Goal: Use online tool/utility: Utilize a website feature to perform a specific function

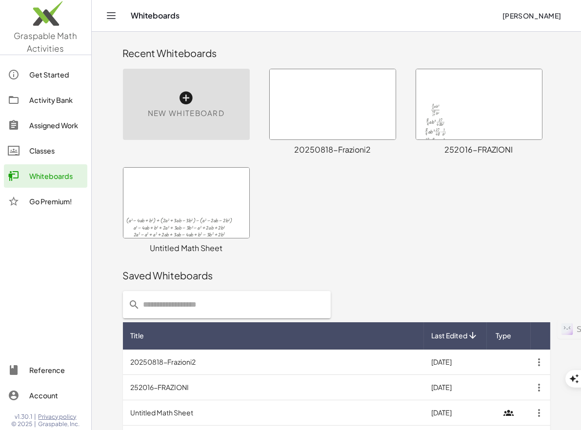
click at [543, 15] on span "[PERSON_NAME]" at bounding box center [532, 15] width 60 height 9
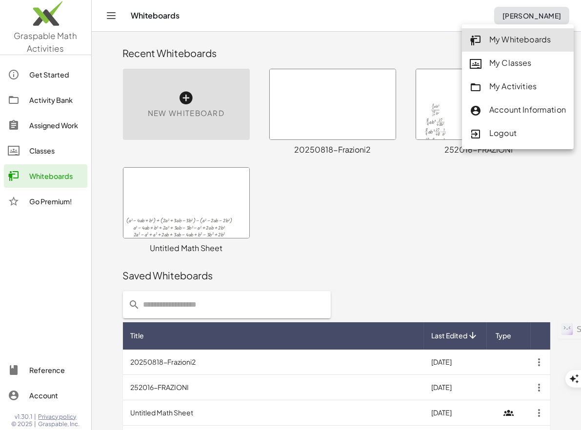
click at [394, 232] on div "+ ( + a 2 − · 4 · a · b + b 2 ) + ( + · 2 · a 2 + · 3 · a · b − · 3 · b 2 ) − (…" at bounding box center [336, 210] width 439 height 99
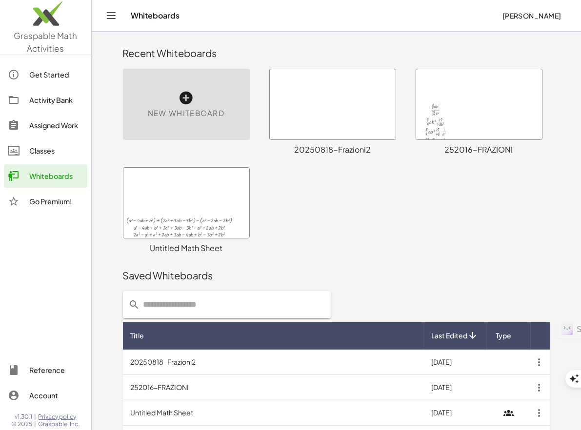
drag, startPoint x: 18, startPoint y: 177, endPoint x: 13, endPoint y: 272, distance: 95.3
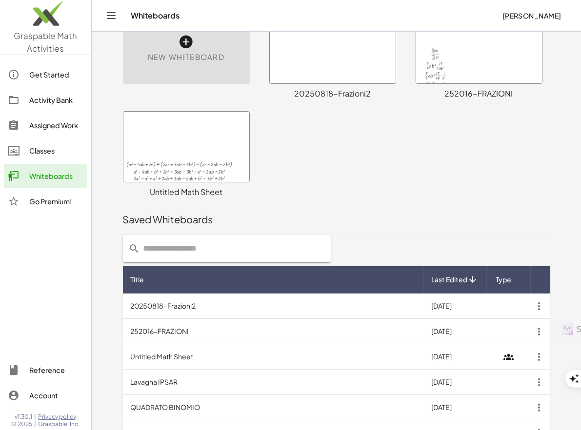
scroll to position [65, 0]
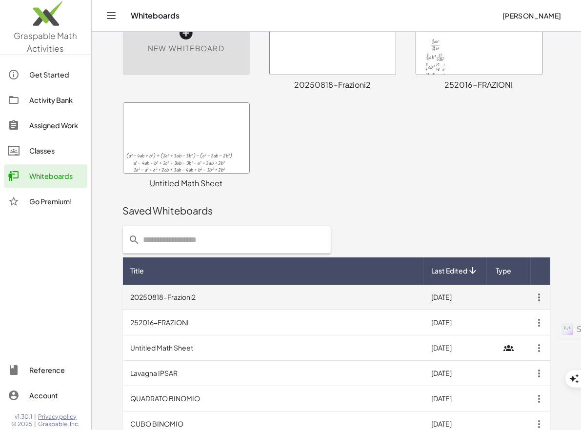
click at [203, 301] on td "20250818-Frazioni2" at bounding box center [273, 297] width 301 height 25
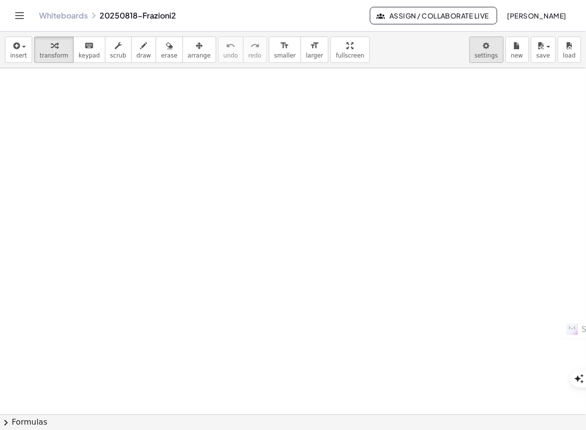
click at [491, 49] on body "Graspable Math Activities Get Started Activity Bank Assigned Work Classes White…" at bounding box center [293, 430] width 586 height 861
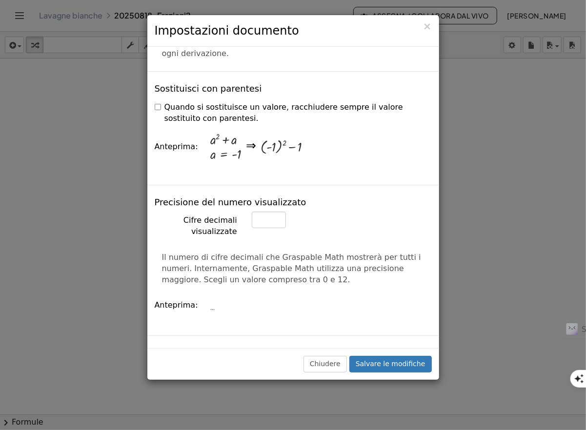
scroll to position [325, 0]
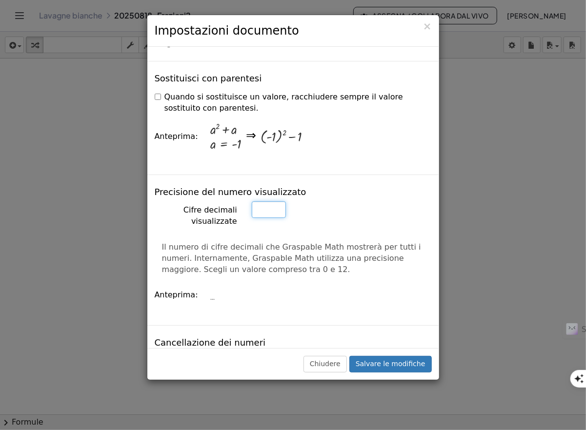
type textarea "*"
drag, startPoint x: 266, startPoint y: 180, endPoint x: 247, endPoint y: 176, distance: 19.4
click at [247, 201] on div "*" at bounding box center [341, 209] width 195 height 17
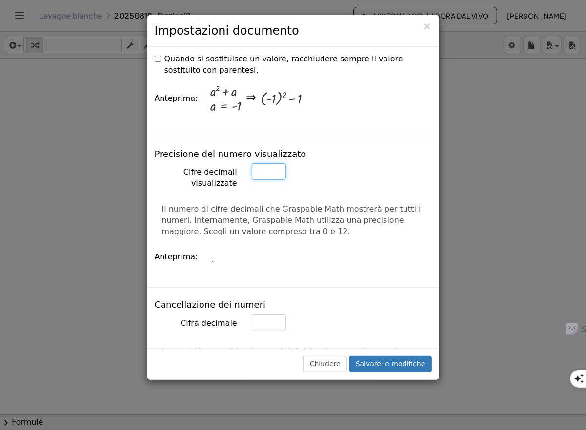
scroll to position [390, 0]
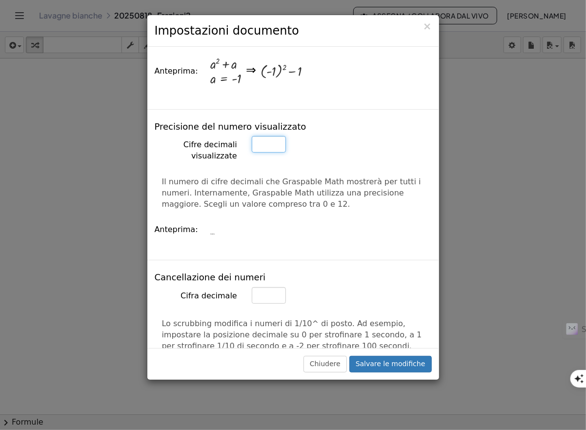
type input "*"
click at [297, 136] on div "Cifre decimali visualizzate *" at bounding box center [293, 149] width 292 height 26
click at [283, 215] on div "..." at bounding box center [319, 230] width 218 height 30
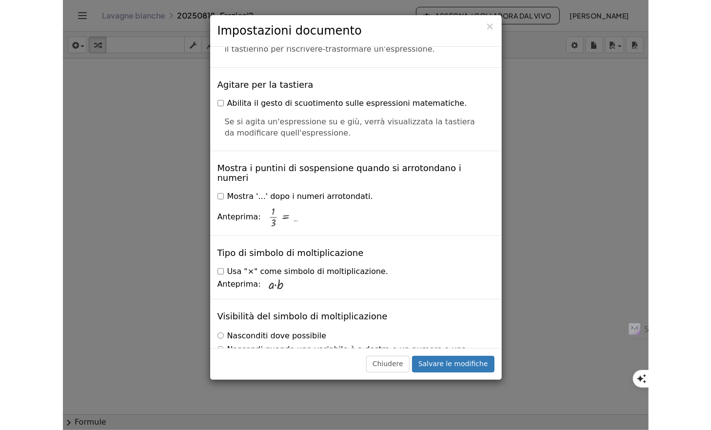
scroll to position [2357, 0]
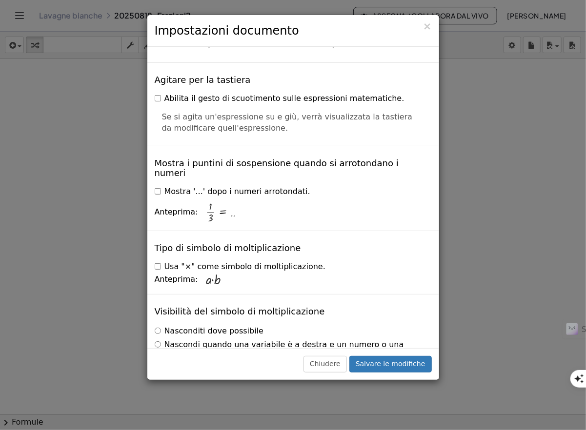
click at [161, 340] on label "Nascondi quando una variabile è a destra e un numero o una variabile è a sinist…" at bounding box center [293, 351] width 277 height 22
click at [400, 362] on button "Salvare le modifiche" at bounding box center [390, 364] width 82 height 17
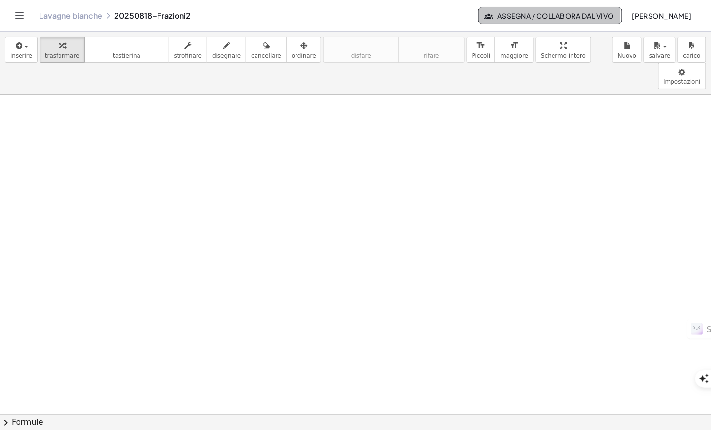
click at [532, 17] on font "Assegna / Collabora dal vivo" at bounding box center [556, 15] width 117 height 9
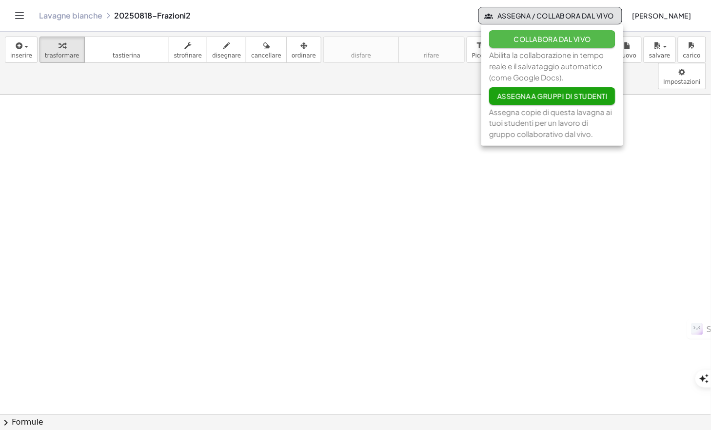
click at [532, 35] on font "Collabora dal vivo" at bounding box center [553, 39] width 78 height 9
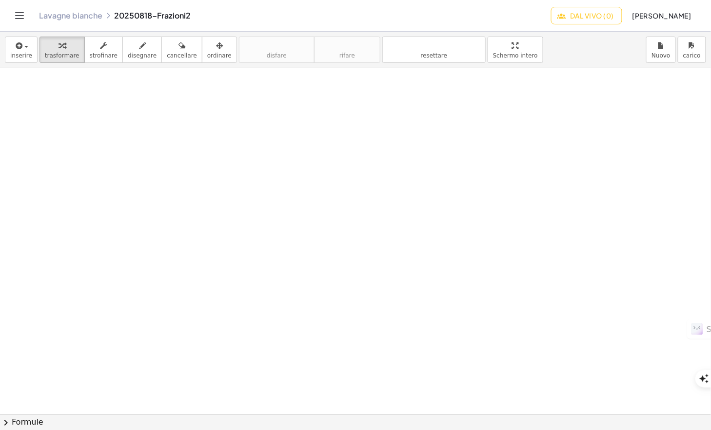
click at [102, 113] on div at bounding box center [355, 415] width 711 height 694
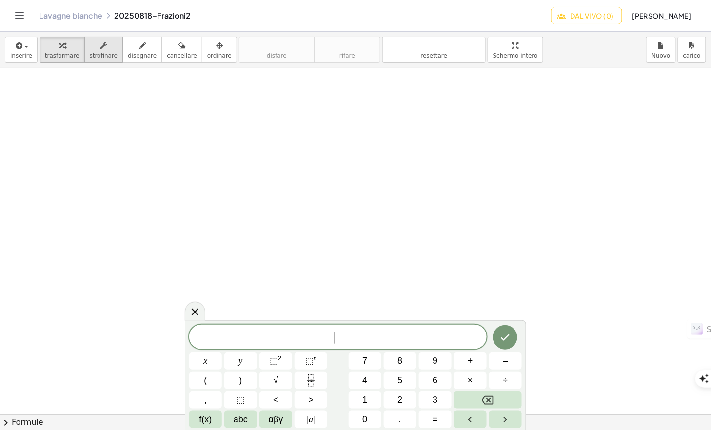
click at [99, 52] on span "strofinare" at bounding box center [104, 55] width 28 height 7
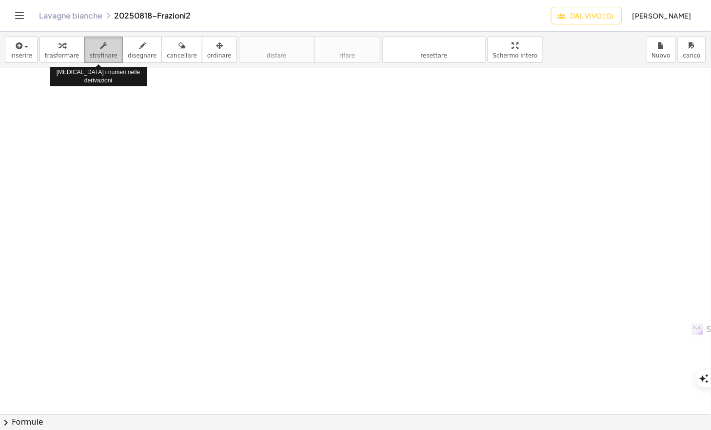
click at [99, 52] on span "strofinare" at bounding box center [104, 55] width 28 height 7
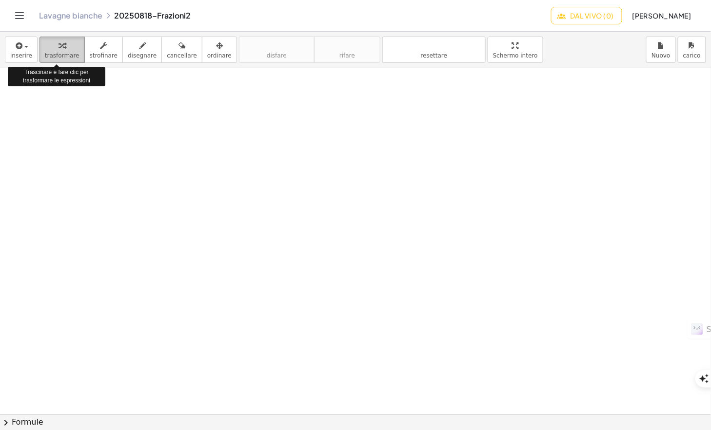
click at [59, 55] on span "trasformare" at bounding box center [62, 55] width 35 height 7
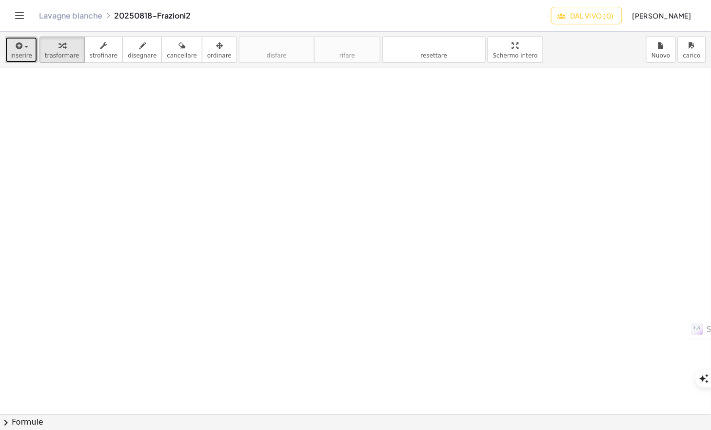
click at [23, 50] on div "button" at bounding box center [21, 46] width 22 height 12
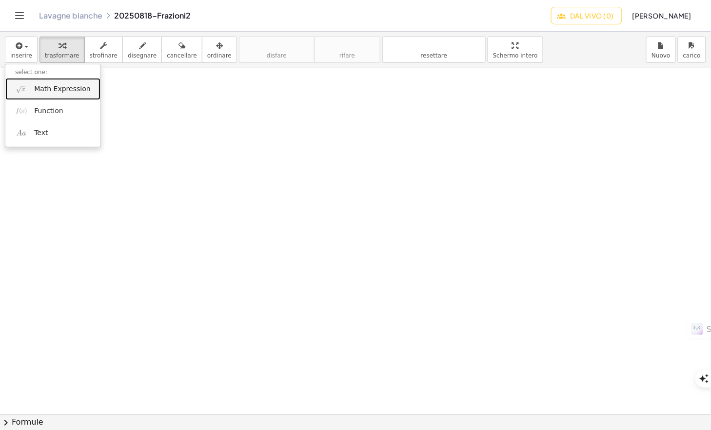
click at [60, 81] on link "Math Expression" at bounding box center [52, 89] width 95 height 22
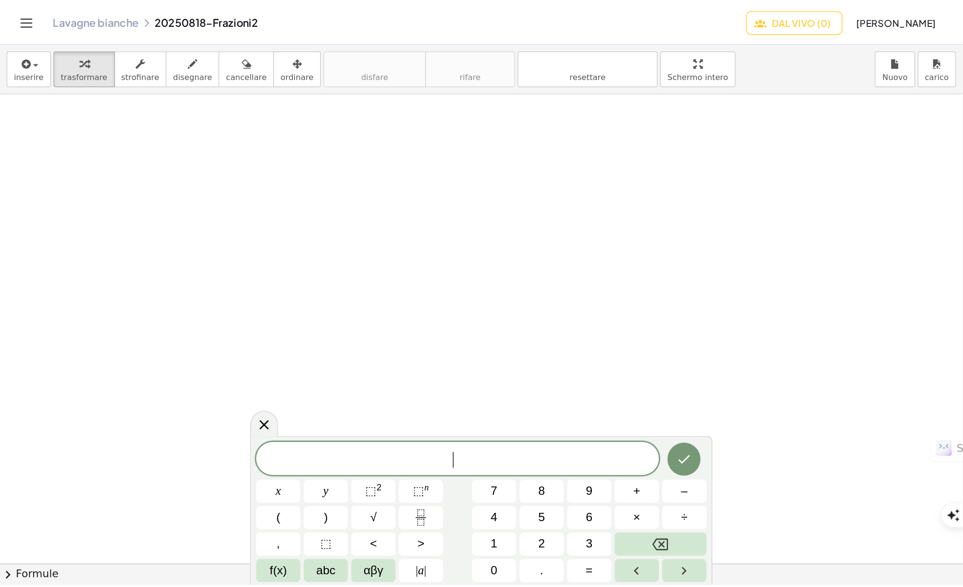
scroll to position [98, 0]
drag, startPoint x: 602, startPoint y: 322, endPoint x: 578, endPoint y: 285, distance: 44.6
click at [578, 285] on div at bounding box center [355, 318] width 711 height 694
drag, startPoint x: 190, startPoint y: 325, endPoint x: 192, endPoint y: 297, distance: 28.4
click at [192, 297] on body "Attività di matematica afferrabili Iniziare Banca delle attività Lavoro assegna…" at bounding box center [355, 430] width 711 height 861
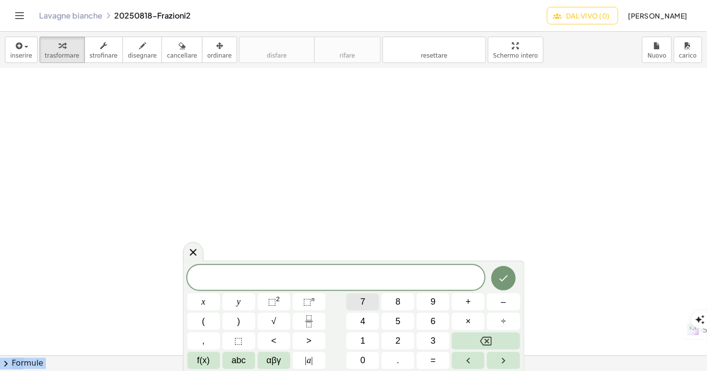
click at [357, 302] on button "7" at bounding box center [362, 301] width 33 height 17
click at [509, 324] on button "÷" at bounding box center [505, 321] width 33 height 17
click at [439, 325] on button "6" at bounding box center [435, 321] width 33 height 17
click at [498, 283] on button "Fatto" at bounding box center [505, 278] width 24 height 24
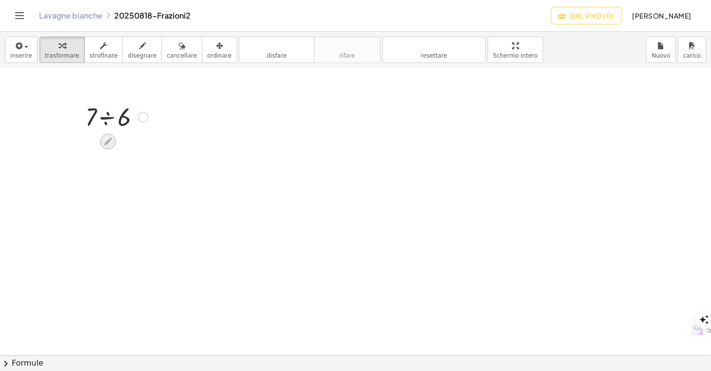
click at [112, 141] on icon at bounding box center [108, 141] width 10 height 10
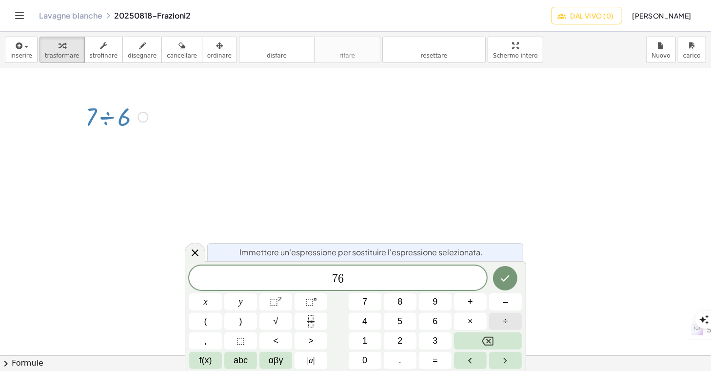
click at [491, 320] on div "7 6 x y ⬚ 2 ⬚ n 7 8 9 + – ( ) √ 4 5 6 × ÷ , ⬚ < > 1 2 3 f(x) abc αβγ | a | 0 . =" at bounding box center [355, 316] width 333 height 103
click at [496, 320] on button "÷" at bounding box center [505, 321] width 33 height 17
click at [506, 278] on icon "Fatto" at bounding box center [506, 278] width 12 height 12
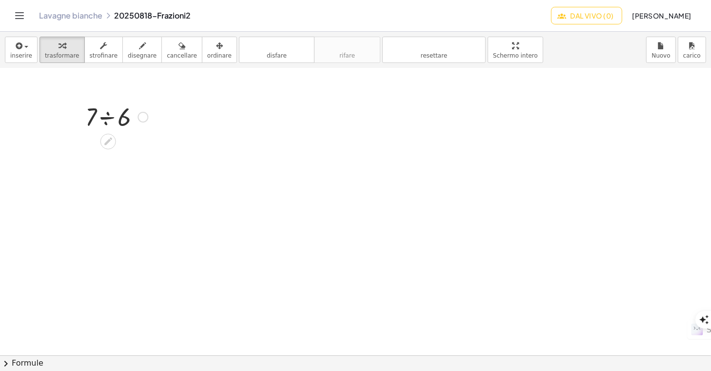
click at [106, 118] on div at bounding box center [116, 116] width 72 height 33
click at [92, 154] on div at bounding box center [116, 149] width 72 height 32
click at [108, 171] on icon at bounding box center [108, 173] width 10 height 10
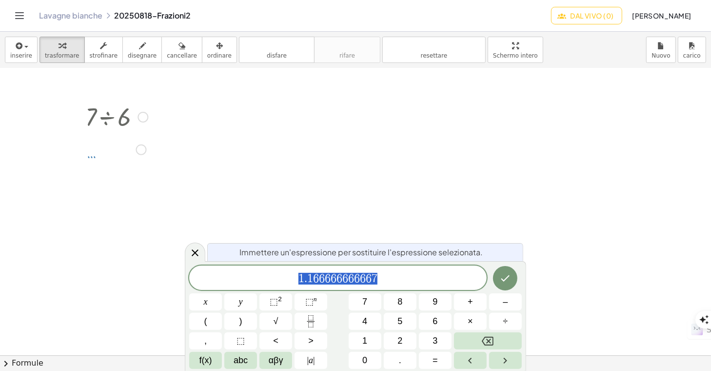
click at [585, 21] on button "Massimo Micco" at bounding box center [661, 16] width 75 height 18
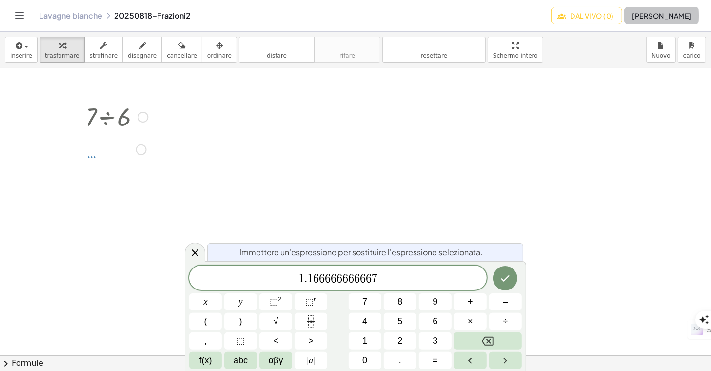
click at [585, 18] on font "Massimo Micco" at bounding box center [662, 15] width 60 height 9
click at [197, 250] on icon at bounding box center [195, 252] width 7 height 7
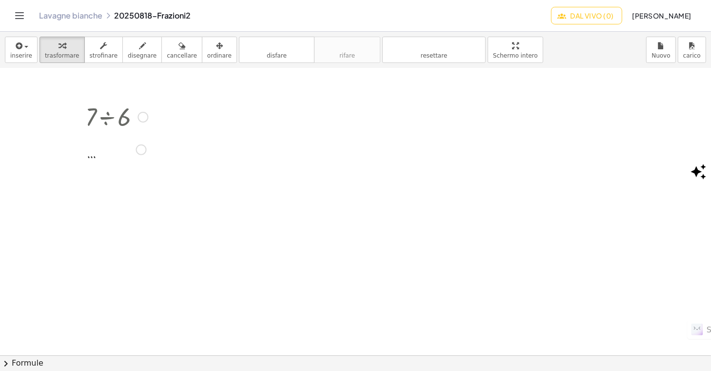
drag, startPoint x: 705, startPoint y: 319, endPoint x: 712, endPoint y: 190, distance: 129.0
click at [585, 260] on div at bounding box center [355, 318] width 711 height 694
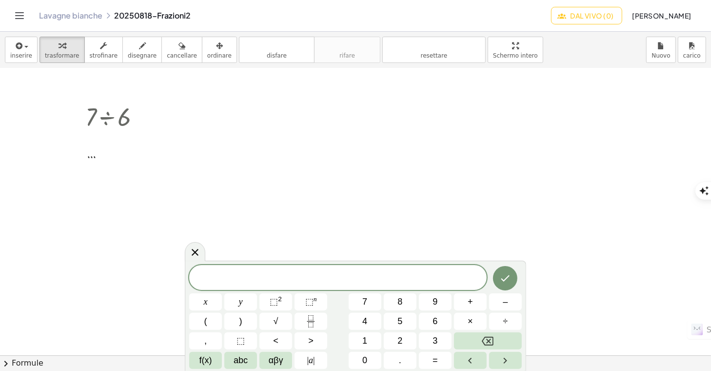
click at [24, 14] on icon "Attiva/disattiva navigazione" at bounding box center [20, 16] width 12 height 12
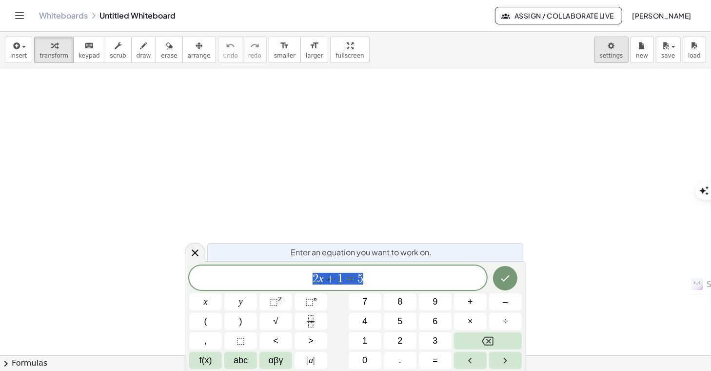
click at [604, 48] on body "Graspable Math Activities Get Started Activity Bank Assigned Work Classes White…" at bounding box center [355, 370] width 711 height 741
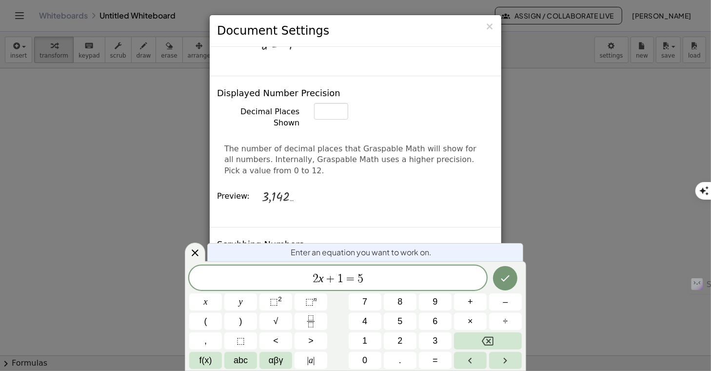
scroll to position [390, 0]
type textarea "**********"
click at [326, 81] on div "Displayed Number Precision Decimal Places Shown * The number of decimal places …" at bounding box center [356, 151] width 292 height 151
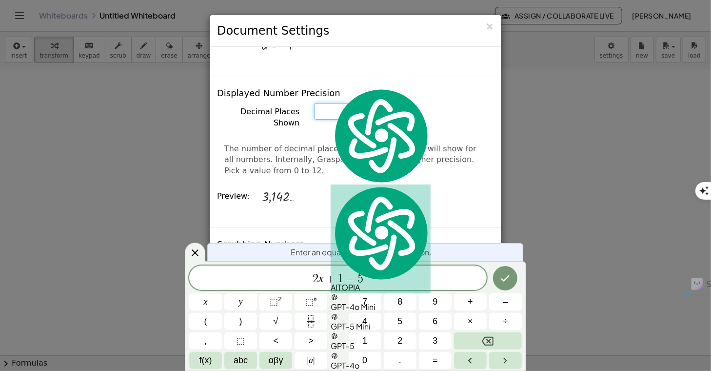
drag, startPoint x: 325, startPoint y: 90, endPoint x: 313, endPoint y: 90, distance: 11.7
click at [314, 103] on input "*" at bounding box center [331, 111] width 34 height 17
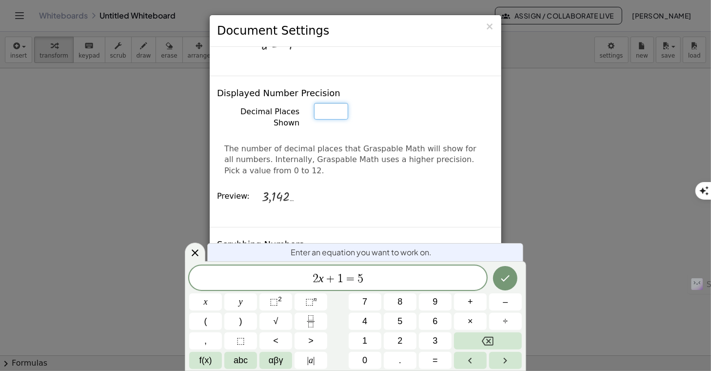
type input "*"
click at [326, 181] on div "3,14 …" at bounding box center [375, 196] width 229 height 30
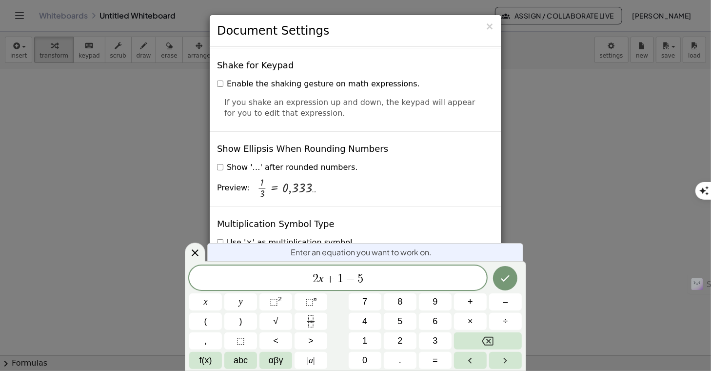
scroll to position [2340, 0]
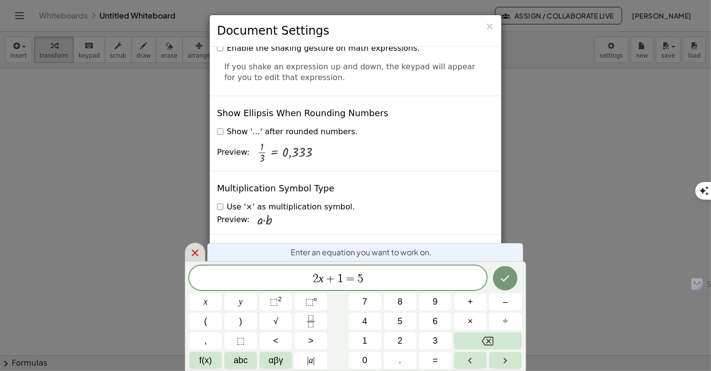
click at [198, 253] on icon at bounding box center [195, 253] width 12 height 12
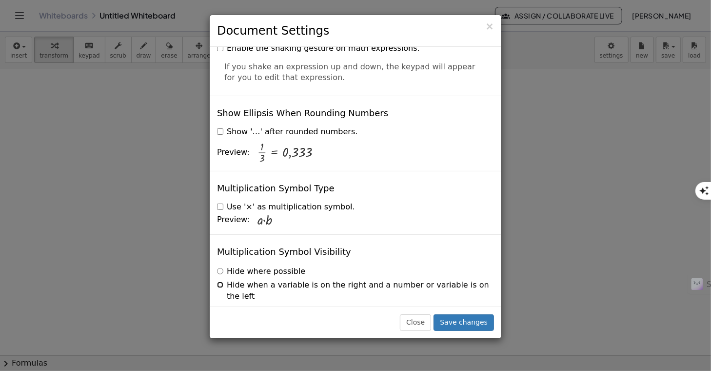
scroll to position [2340, 0]
click at [472, 323] on button "Save changes" at bounding box center [464, 322] width 60 height 17
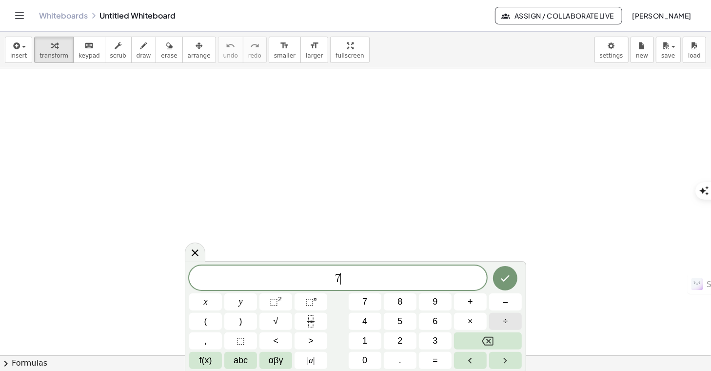
click at [515, 324] on button "÷" at bounding box center [505, 321] width 33 height 17
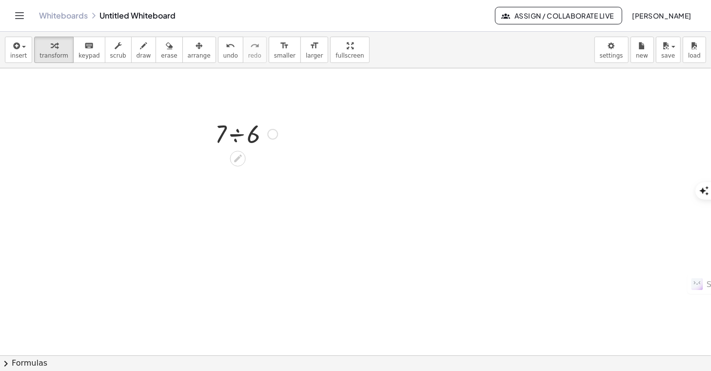
click at [241, 136] on div at bounding box center [246, 133] width 72 height 33
click at [232, 190] on div at bounding box center [238, 190] width 16 height 16
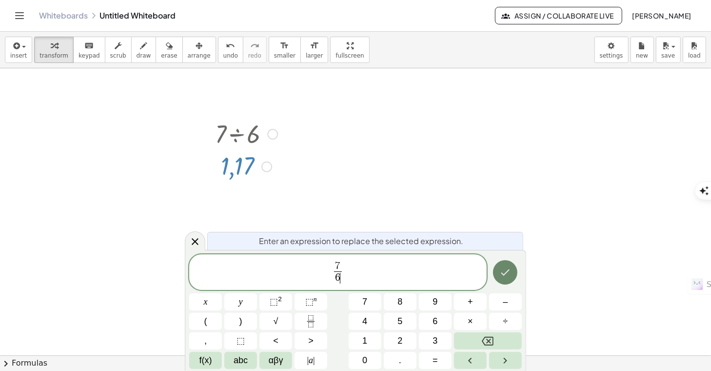
click at [509, 273] on icon "Done" at bounding box center [506, 272] width 12 height 12
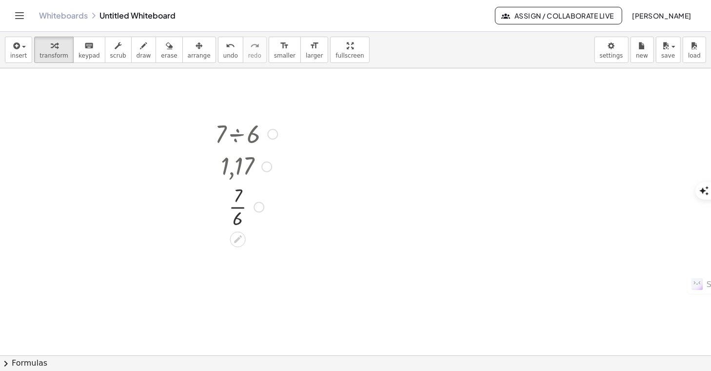
click at [269, 165] on div at bounding box center [266, 166] width 11 height 11
drag, startPoint x: 250, startPoint y: 172, endPoint x: 244, endPoint y: 171, distance: 5.9
click at [244, 171] on div at bounding box center [246, 166] width 72 height 32
drag, startPoint x: 263, startPoint y: 167, endPoint x: 297, endPoint y: 160, distance: 34.3
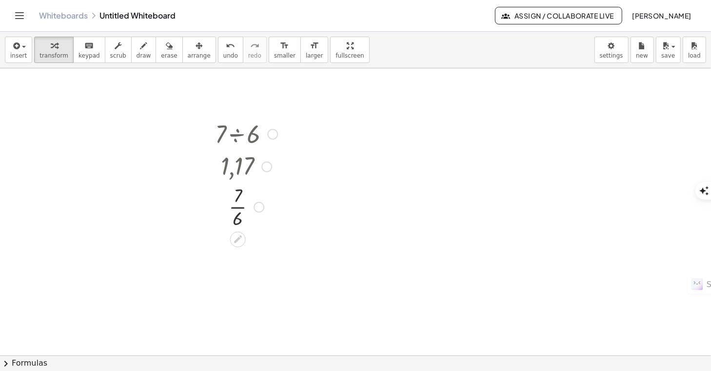
click at [240, 208] on div at bounding box center [246, 205] width 72 height 49
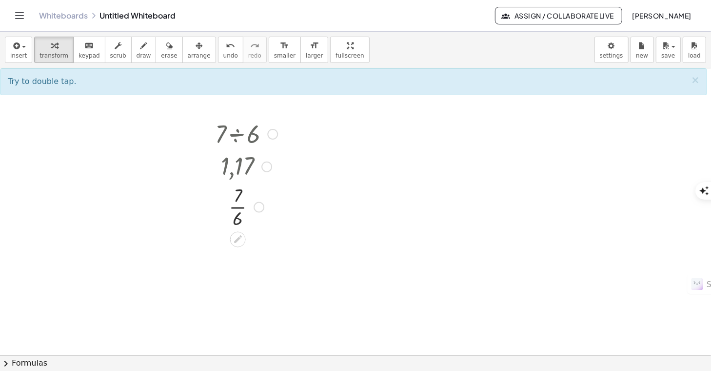
click at [240, 205] on div at bounding box center [246, 205] width 72 height 49
click at [258, 210] on div at bounding box center [259, 206] width 11 height 11
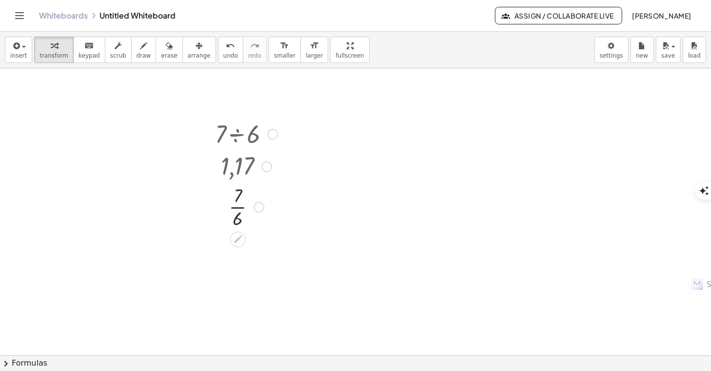
click at [257, 206] on div "Transform line Copy line as LaTeX Copy derivation as LaTeX Expand new lines: On" at bounding box center [259, 206] width 11 height 11
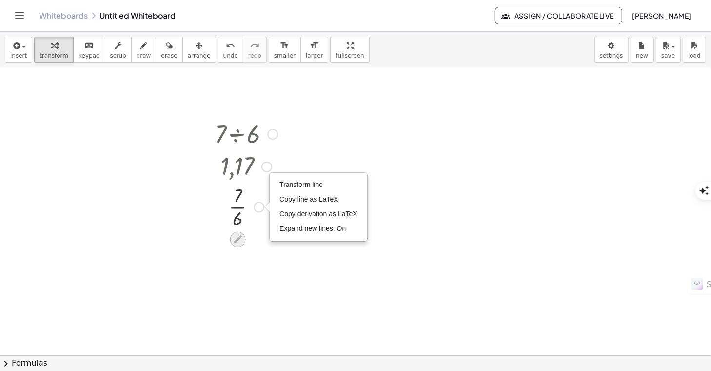
click at [237, 243] on icon at bounding box center [238, 239] width 10 height 10
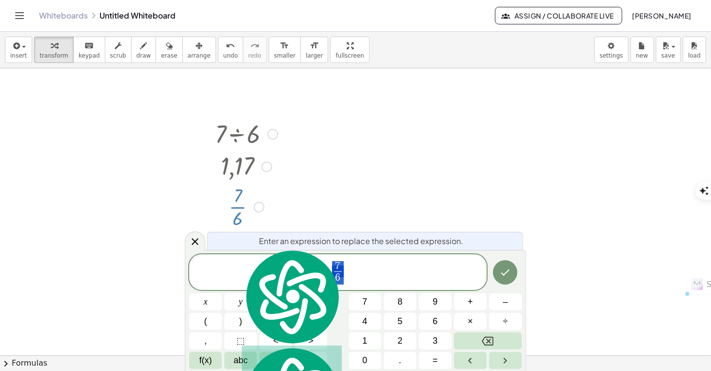
click at [349, 275] on span "7 6 ​" at bounding box center [338, 273] width 298 height 26
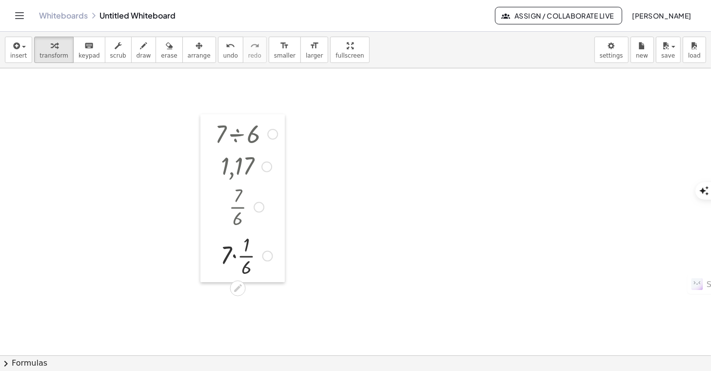
click at [214, 134] on div at bounding box center [207, 198] width 15 height 168
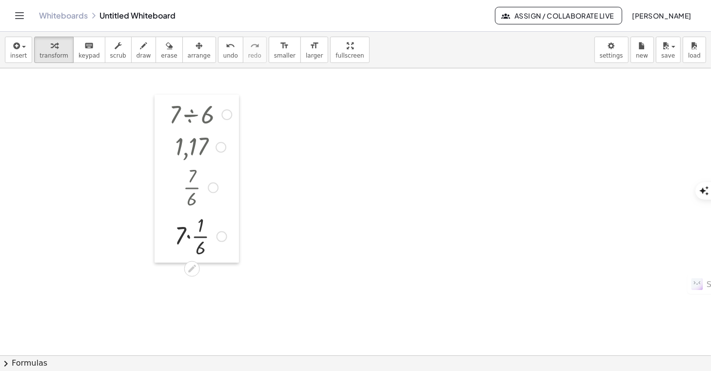
drag, startPoint x: 214, startPoint y: 134, endPoint x: 168, endPoint y: 115, distance: 49.8
click at [168, 115] on div at bounding box center [162, 179] width 15 height 168
